Goal: Navigation & Orientation: Find specific page/section

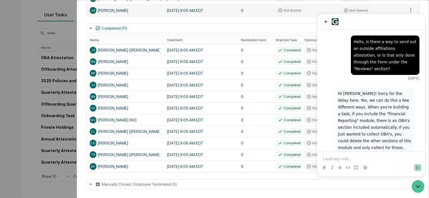
scroll to position [277, 0]
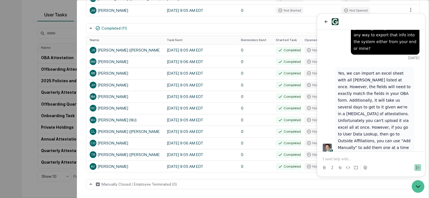
click at [28, 115] on div "User Tasks Quarterly Attestation Task Details Quarterly Attestation In Progress…" at bounding box center [214, 99] width 429 height 198
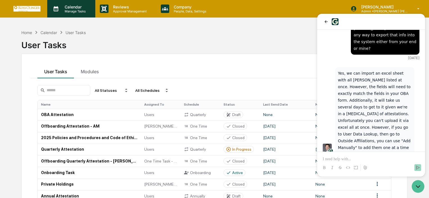
click at [77, 5] on p "Calendar" at bounding box center [74, 6] width 28 height 5
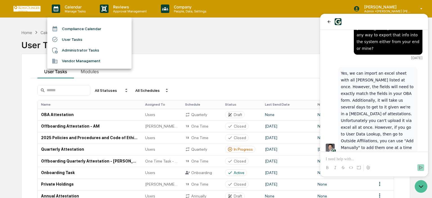
click at [74, 48] on li "Administrator Tasks" at bounding box center [89, 50] width 84 height 11
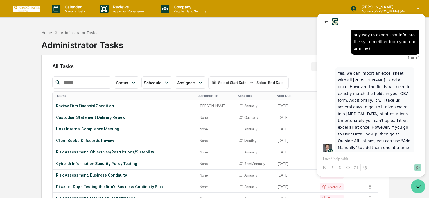
click at [419, 187] on icon "Open customer support" at bounding box center [418, 186] width 4 height 2
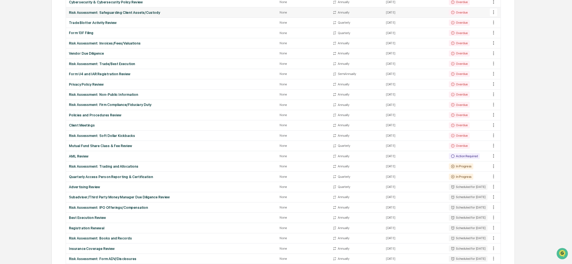
scroll to position [226, 0]
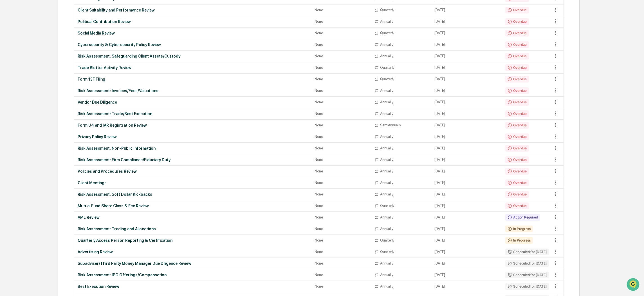
click at [55, 197] on div "Home Administrator Tasks Administrator Tasks All Tasks New Task View Calendar S…" at bounding box center [318, 171] width 538 height 741
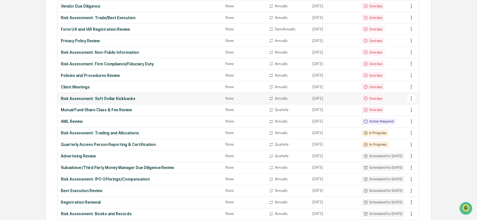
scroll to position [288, 0]
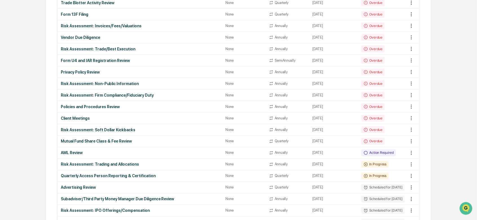
click at [11, 197] on div "Calendar Manage Tasks Reviews Approval Management Company People, Data, Setting…" at bounding box center [238, 93] width 477 height 762
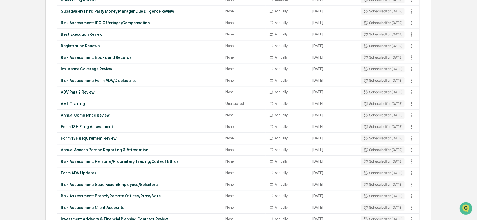
scroll to position [507, 0]
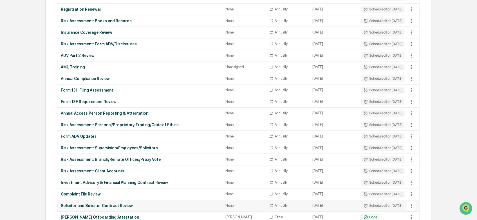
scroll to position [481, 0]
